Goal: Check status: Check status

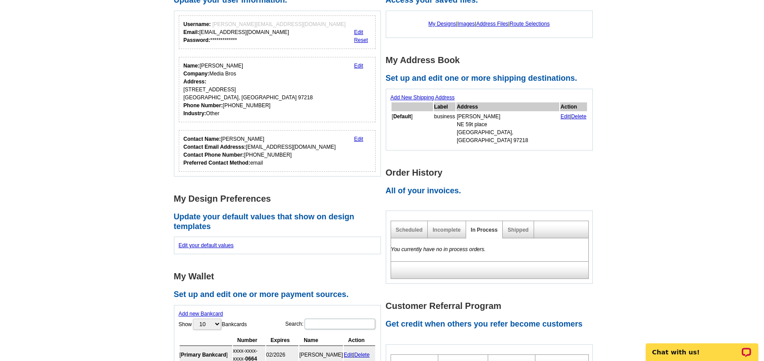
scroll to position [176, 0]
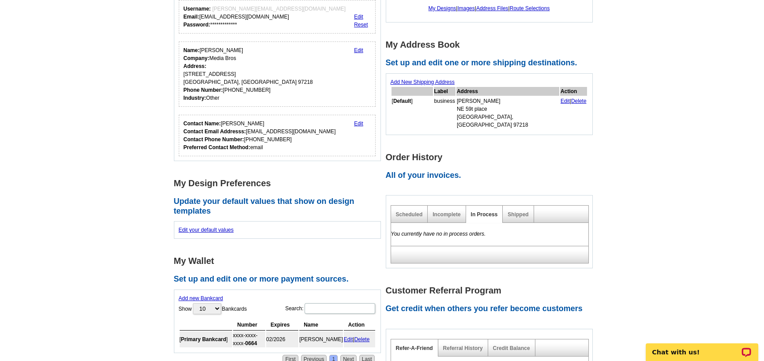
click at [529, 207] on div "Shipped" at bounding box center [517, 214] width 31 height 17
click at [522, 211] on link "Shipped" at bounding box center [517, 214] width 21 height 6
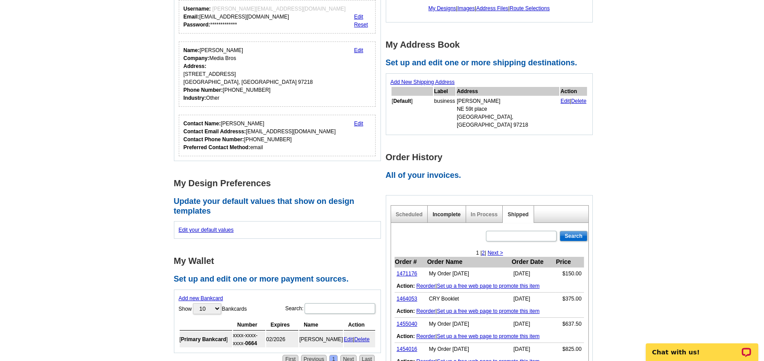
click at [444, 211] on link "Incomplete" at bounding box center [446, 214] width 28 height 6
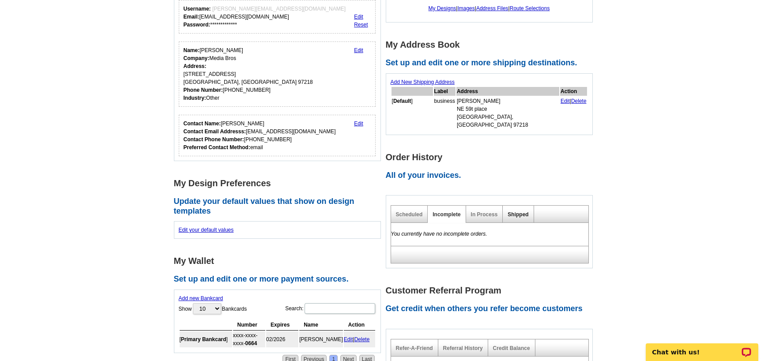
click at [520, 211] on link "Shipped" at bounding box center [517, 214] width 21 height 6
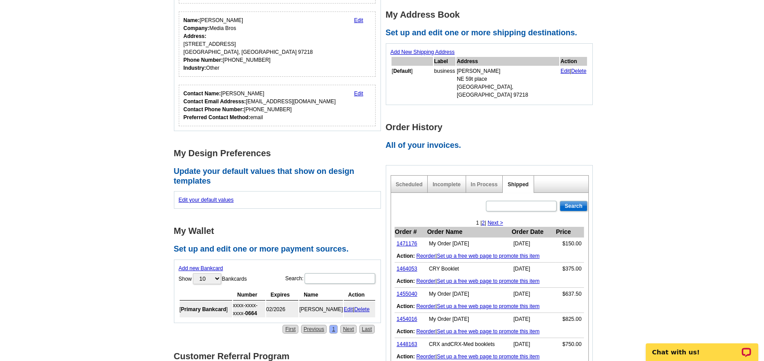
scroll to position [221, 0]
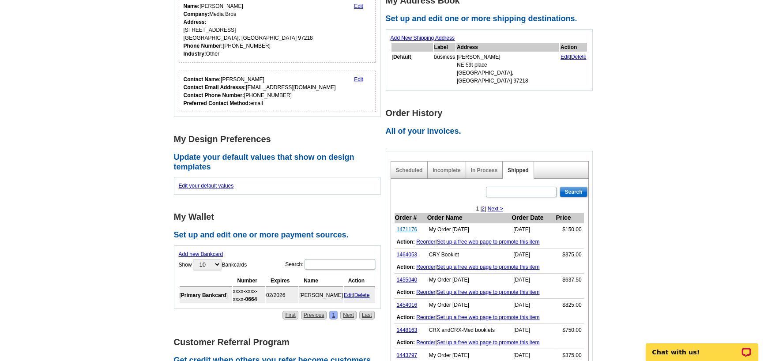
click at [410, 226] on link "1471176" at bounding box center [407, 229] width 21 height 6
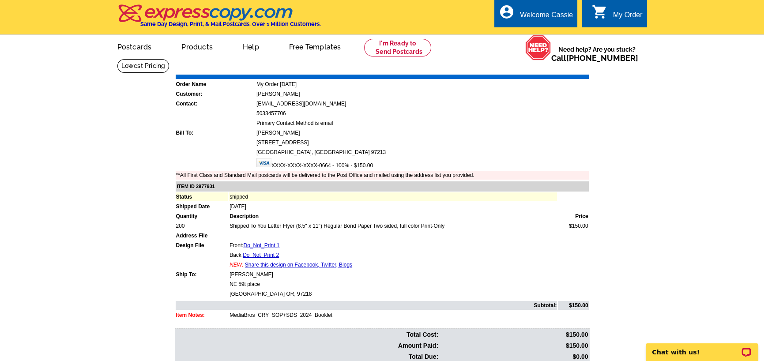
click at [512, 70] on link "Download Invoice" at bounding box center [510, 67] width 63 height 7
